Goal: Transaction & Acquisition: Purchase product/service

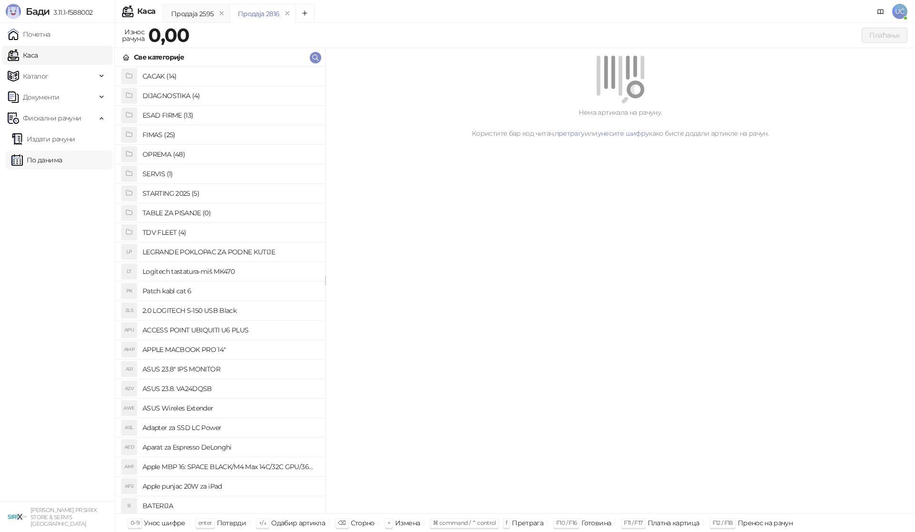
click at [54, 157] on link "По данима" at bounding box center [36, 160] width 51 height 19
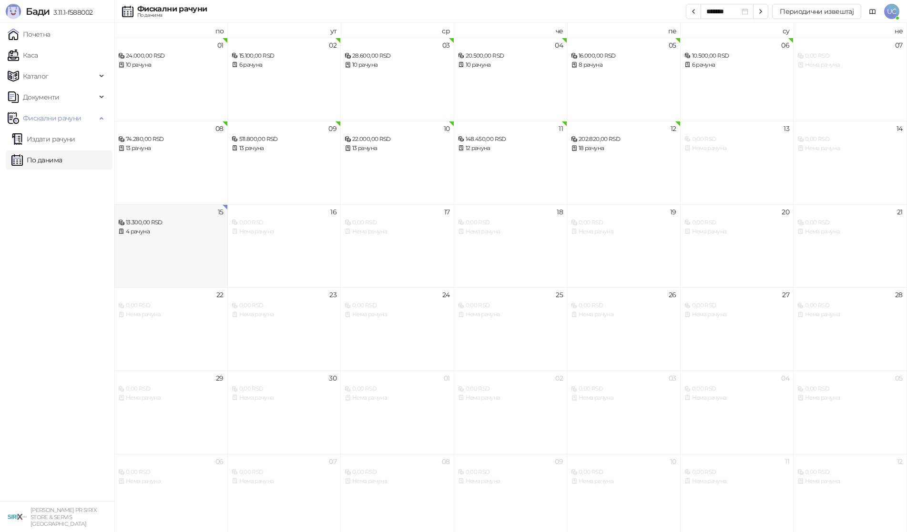
click at [181, 253] on div "15 13.300,00 RSD 4 рачуна" at bounding box center [170, 245] width 113 height 83
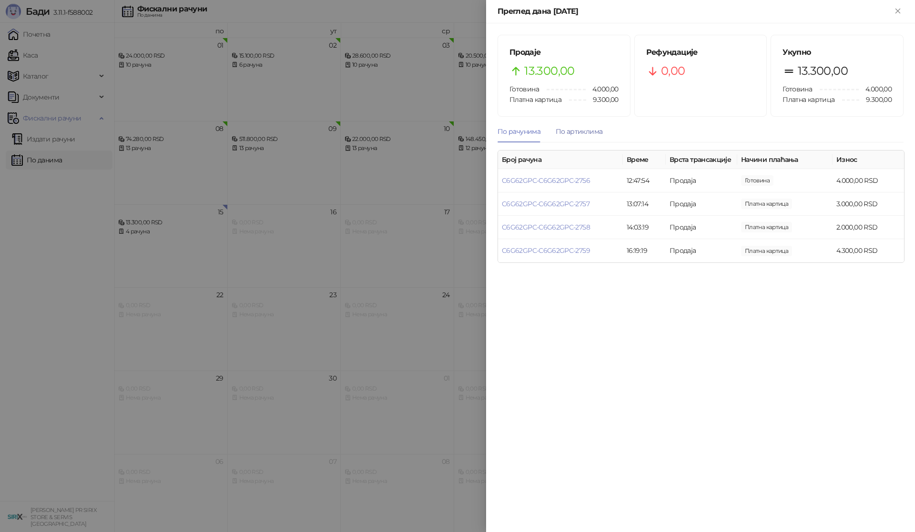
click at [573, 132] on div "По артиклима" at bounding box center [579, 131] width 47 height 10
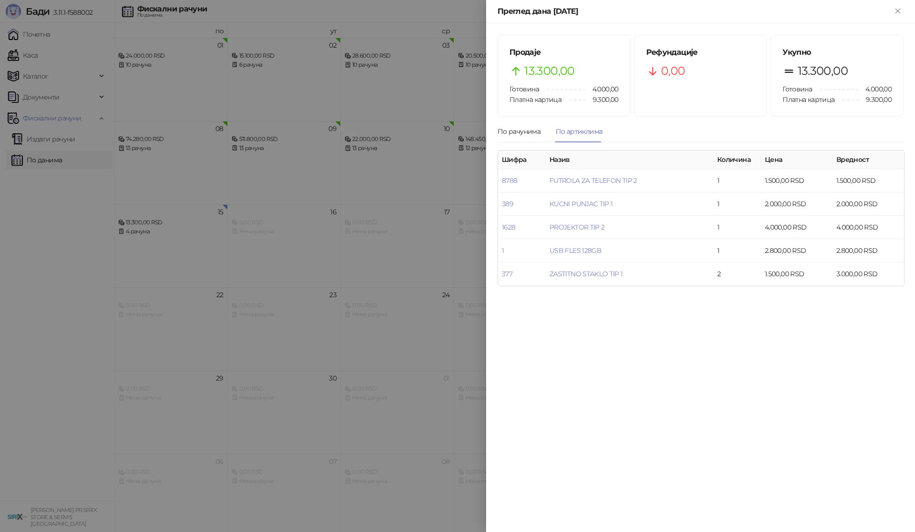
click at [33, 292] on div at bounding box center [457, 266] width 915 height 532
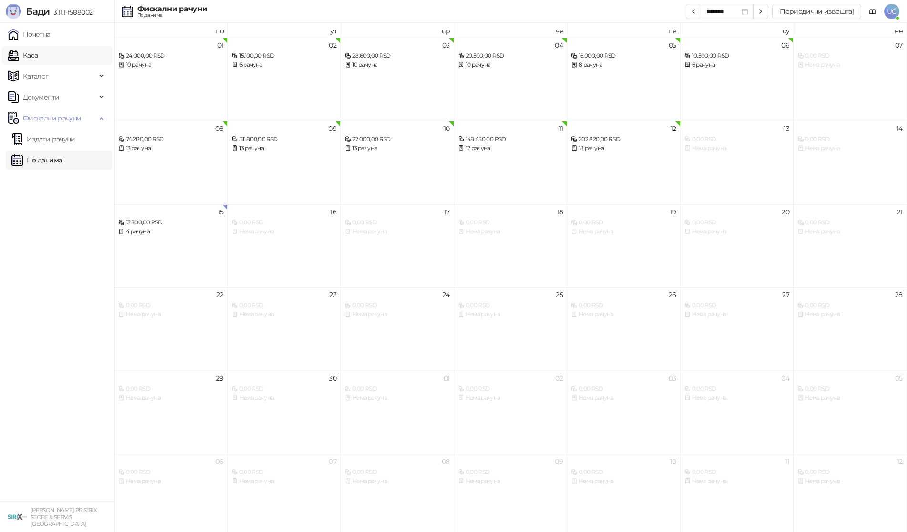
click at [38, 54] on link "Каса" at bounding box center [23, 55] width 30 height 19
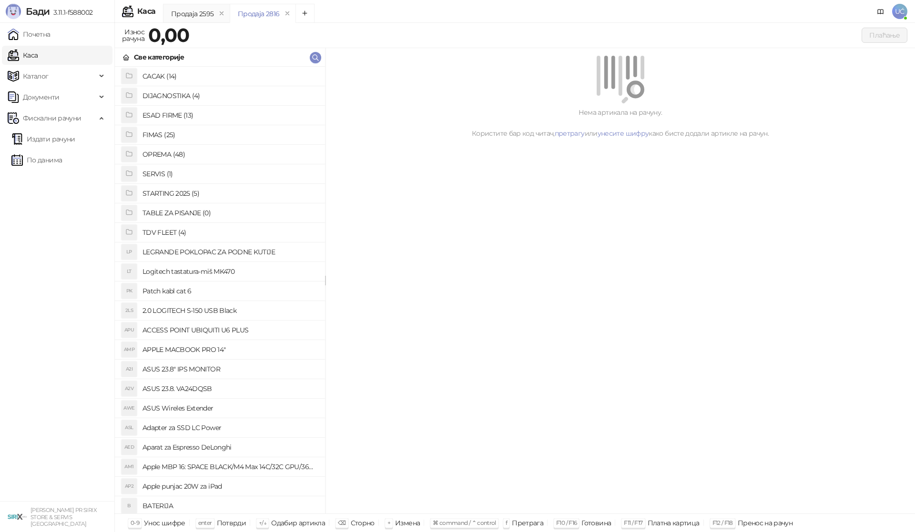
click at [167, 151] on h4 "OPREMA (48)" at bounding box center [229, 154] width 175 height 15
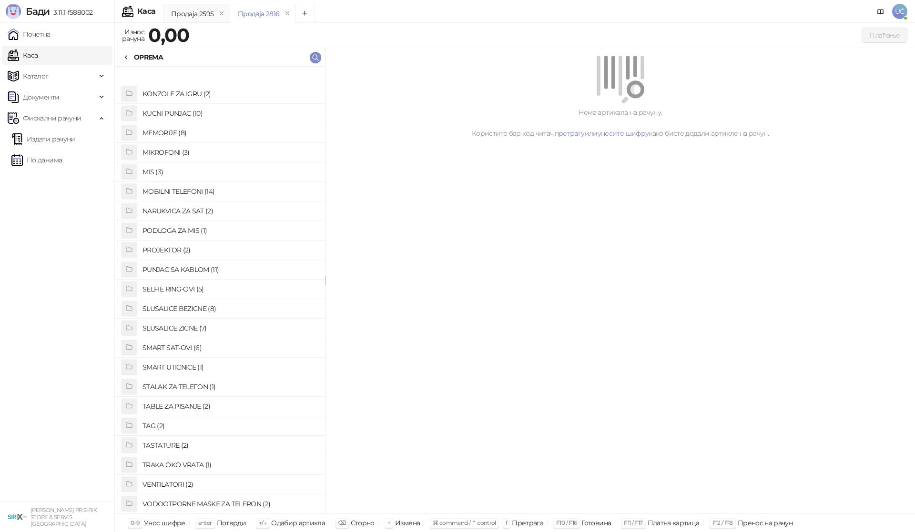
scroll to position [491, 0]
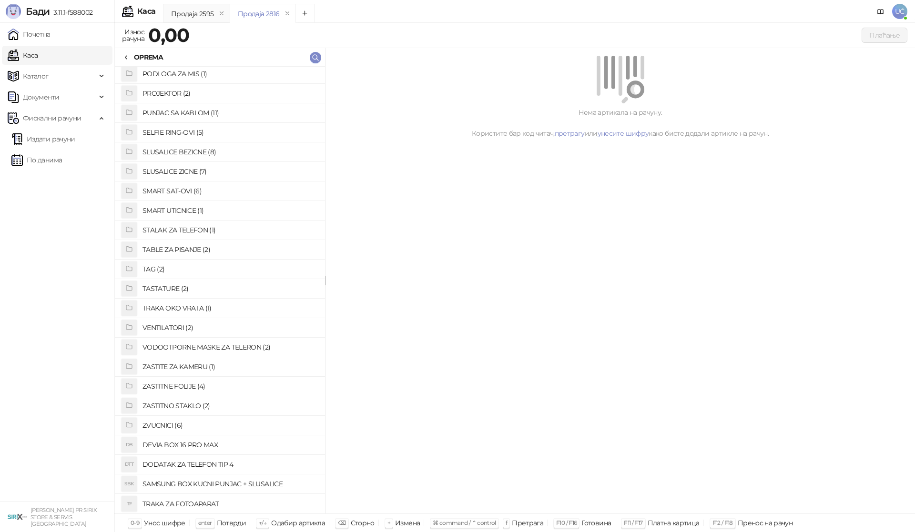
click at [179, 406] on h4 "ZASTITNO STAKLO (2)" at bounding box center [229, 405] width 175 height 15
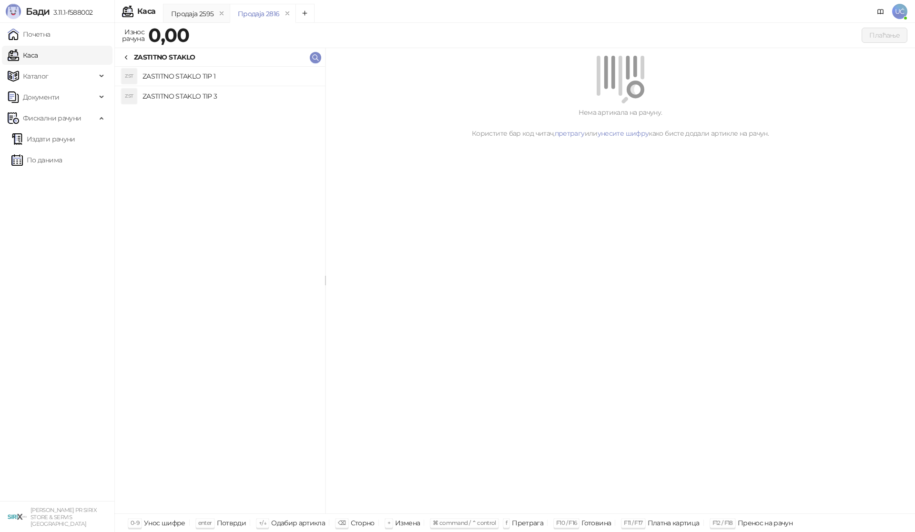
click at [262, 76] on h4 "ZASTITNO STAKLO TIP 1" at bounding box center [229, 76] width 175 height 15
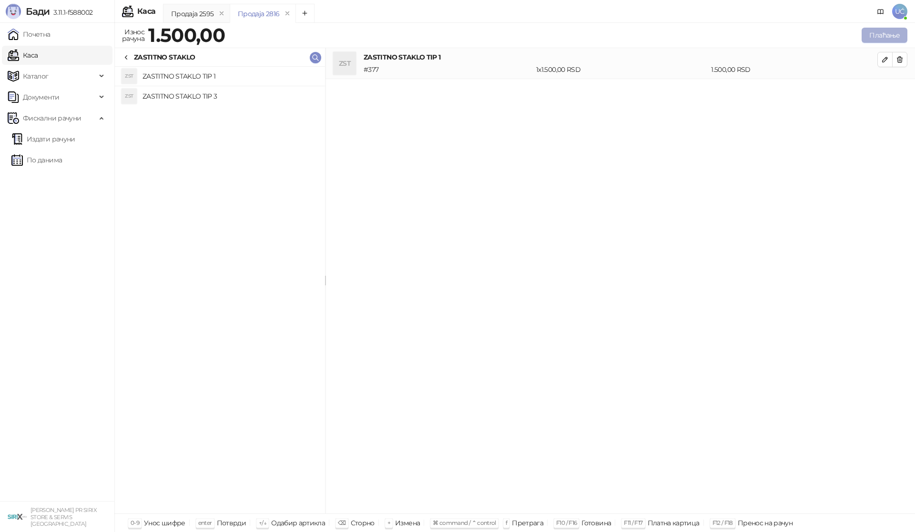
click at [882, 34] on button "Плаћање" at bounding box center [884, 35] width 46 height 15
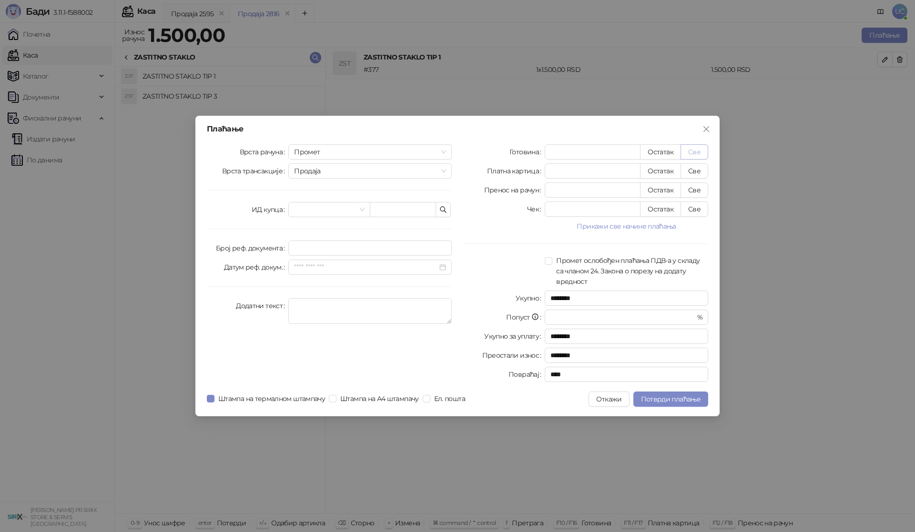
click at [694, 150] on button "Све" at bounding box center [694, 151] width 28 height 15
type input "****"
click at [662, 402] on span "Потврди плаћање" at bounding box center [671, 399] width 60 height 9
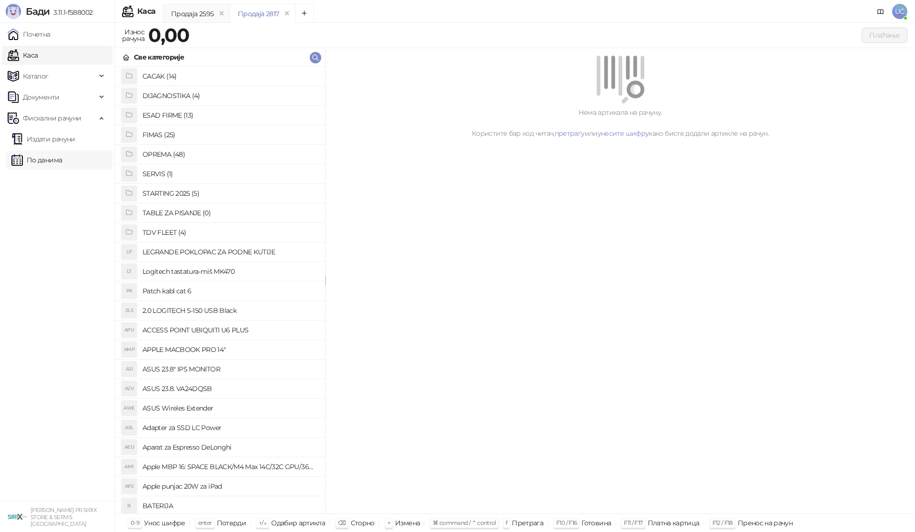
click at [53, 162] on link "По данима" at bounding box center [36, 160] width 51 height 19
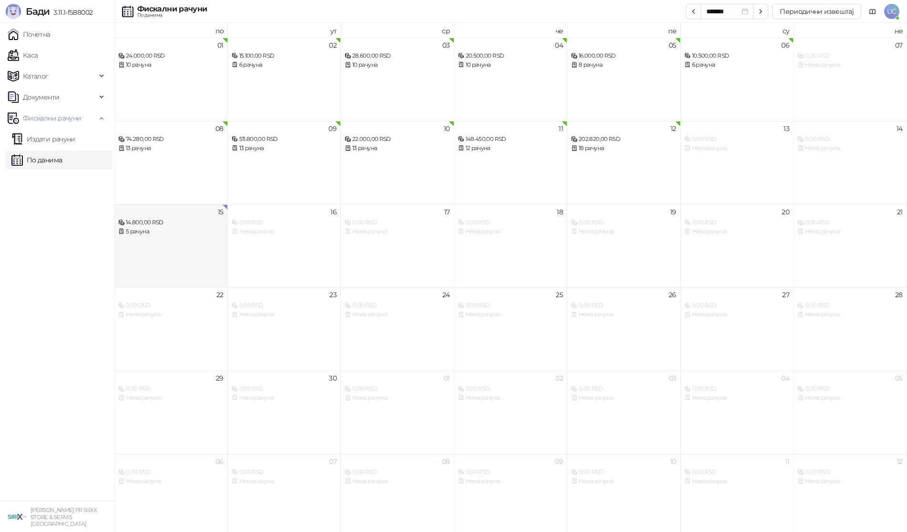
click at [201, 236] on div "5 рачуна" at bounding box center [170, 231] width 105 height 9
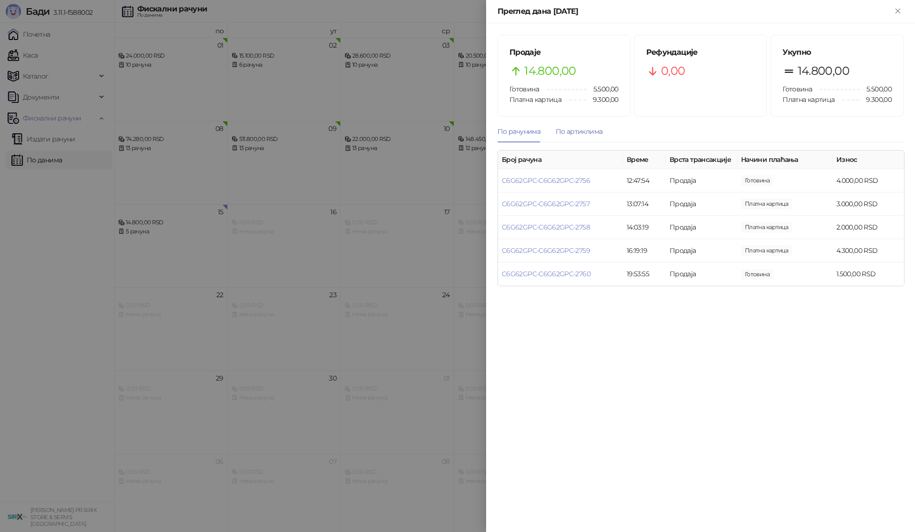
click at [587, 130] on div "По артиклима" at bounding box center [579, 131] width 47 height 10
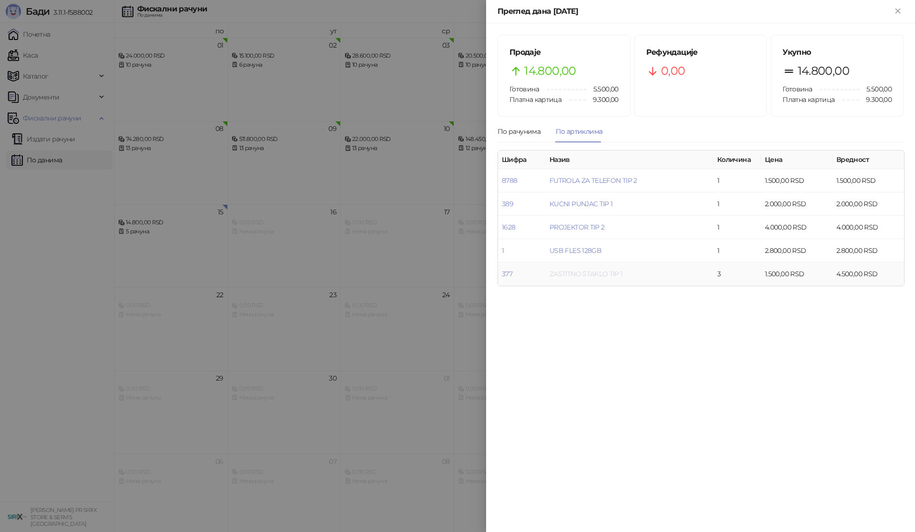
click at [598, 273] on link "ZASTITNO STAKLO TIP 1" at bounding box center [585, 274] width 73 height 9
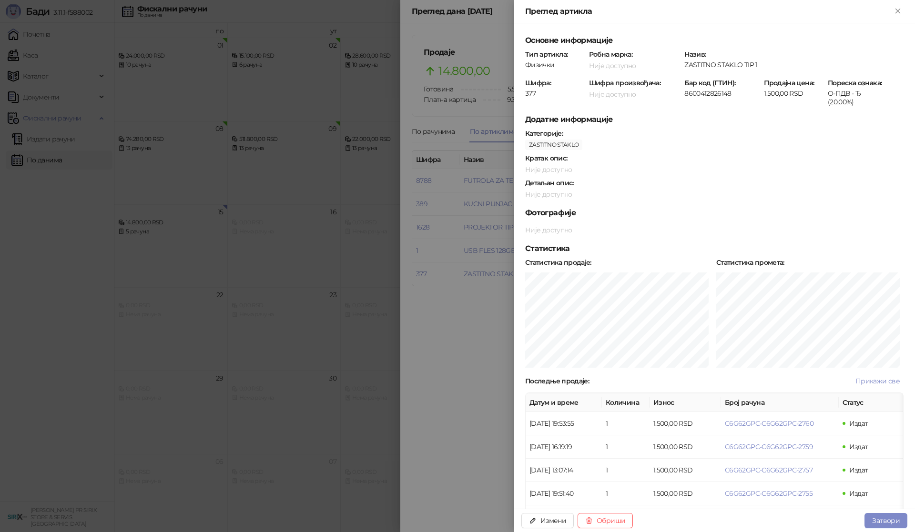
click at [431, 336] on div at bounding box center [457, 266] width 915 height 532
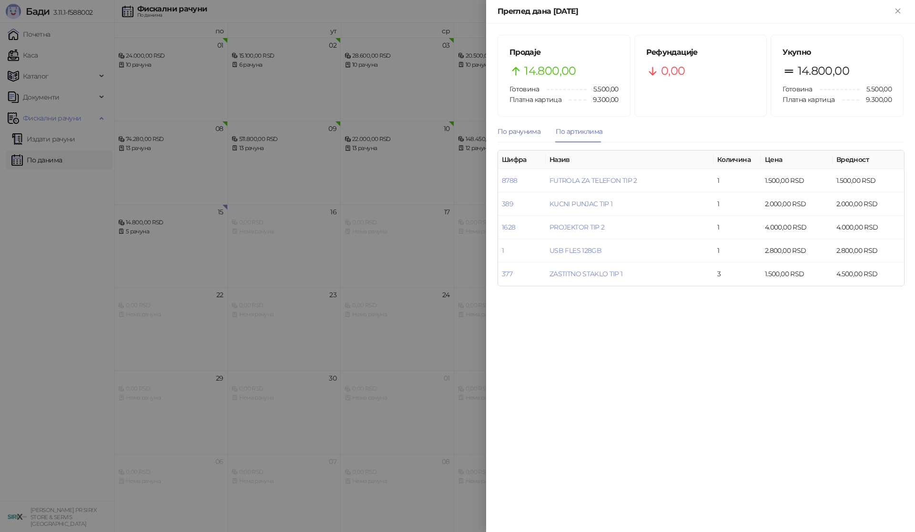
click at [518, 128] on div "По рачунима" at bounding box center [518, 131] width 43 height 10
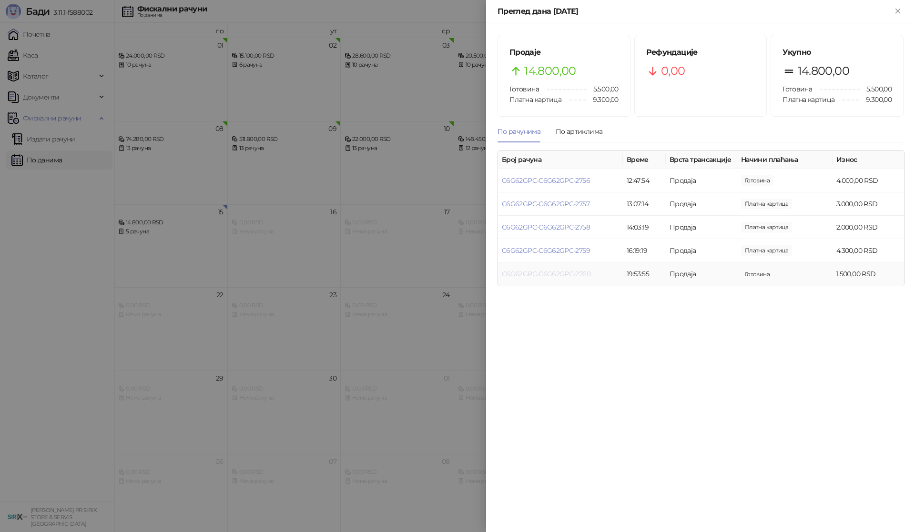
click at [580, 272] on link "C6G62GPC-C6G62GPC-2760" at bounding box center [546, 274] width 89 height 9
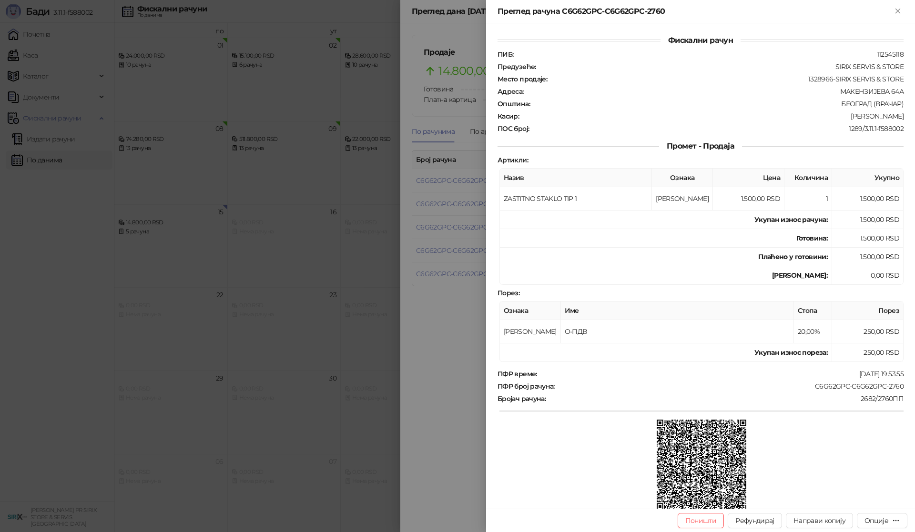
drag, startPoint x: 897, startPoint y: 10, endPoint x: 894, endPoint y: 22, distance: 12.7
click at [897, 9] on icon "Close" at bounding box center [897, 11] width 9 height 9
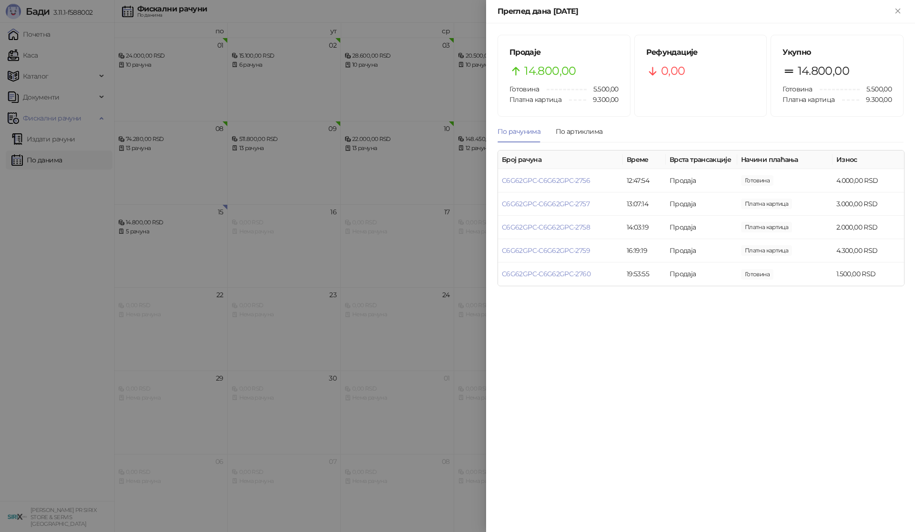
click at [71, 344] on div at bounding box center [457, 266] width 915 height 532
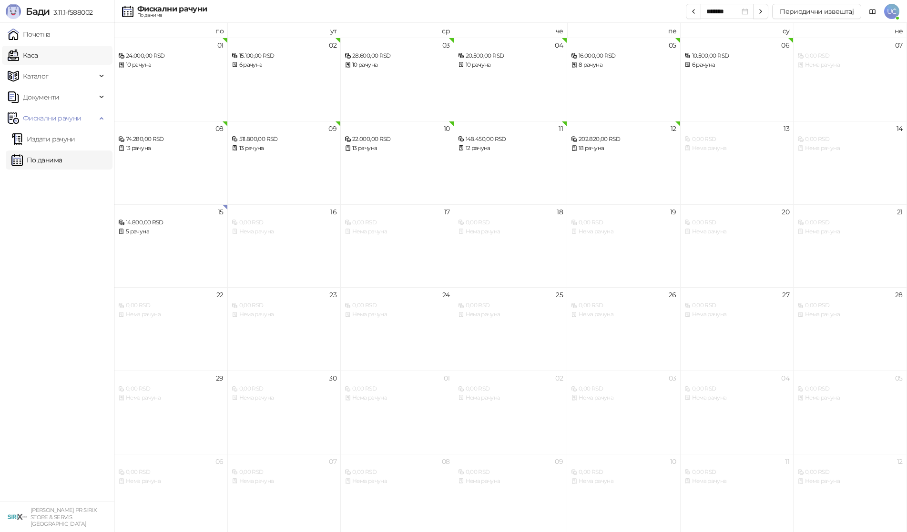
click at [28, 54] on link "Каса" at bounding box center [23, 55] width 30 height 19
